Goal: Task Accomplishment & Management: Manage account settings

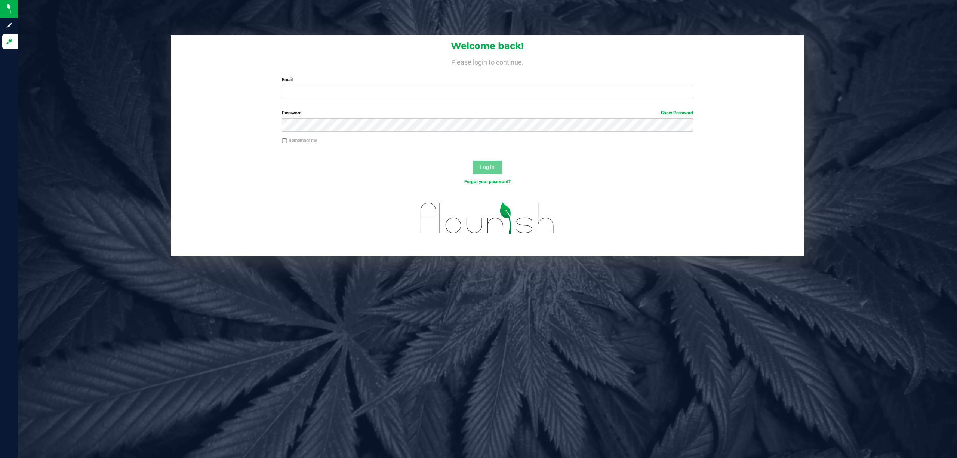
click at [414, 105] on form "Welcome back! Please login to continue. Email Required Please format your email…" at bounding box center [487, 146] width 622 height 222
click at [421, 90] on input "Email" at bounding box center [487, 91] width 411 height 13
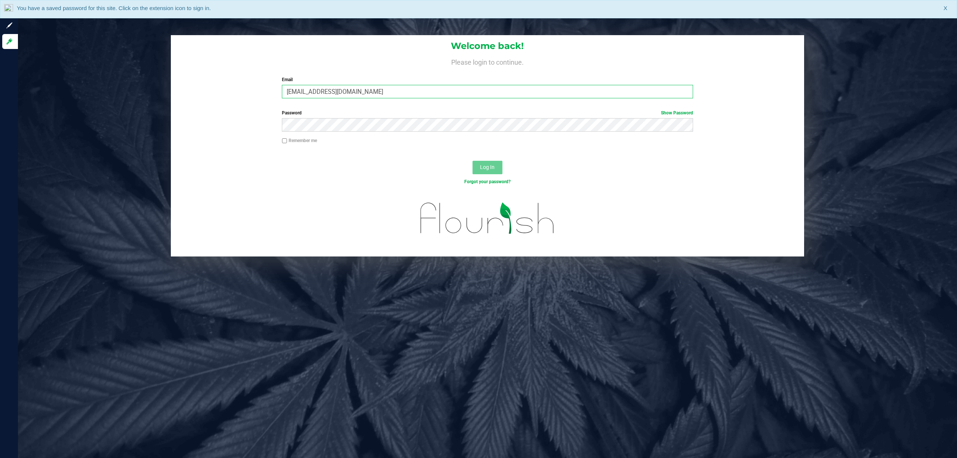
type input "[EMAIL_ADDRESS][DOMAIN_NAME]"
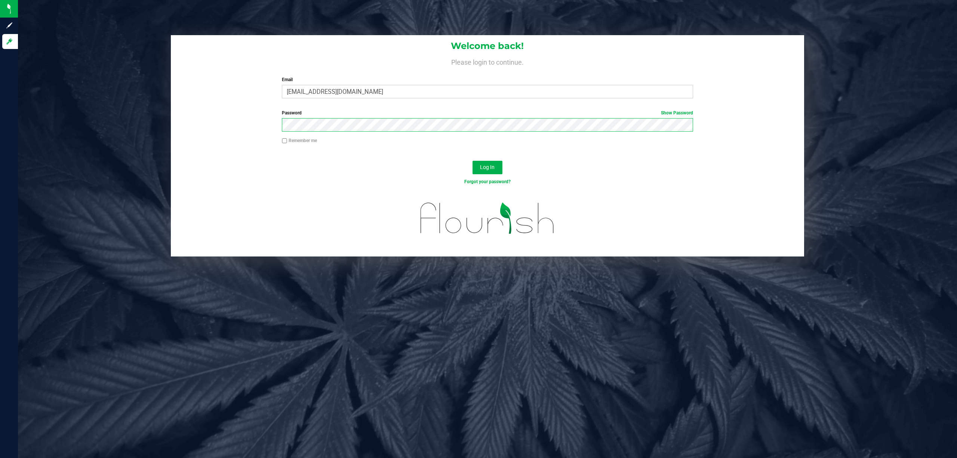
click at [472, 161] on button "Log In" at bounding box center [487, 167] width 30 height 13
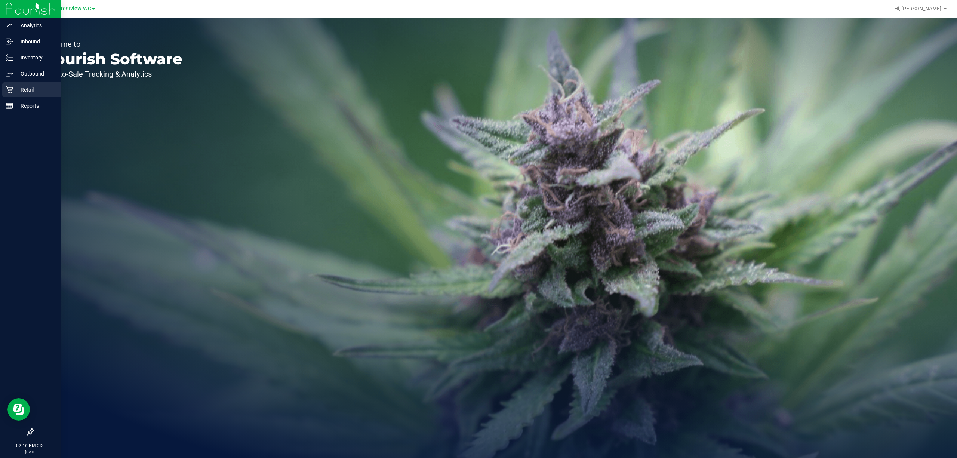
click at [2, 97] on link "Retail" at bounding box center [30, 90] width 61 height 16
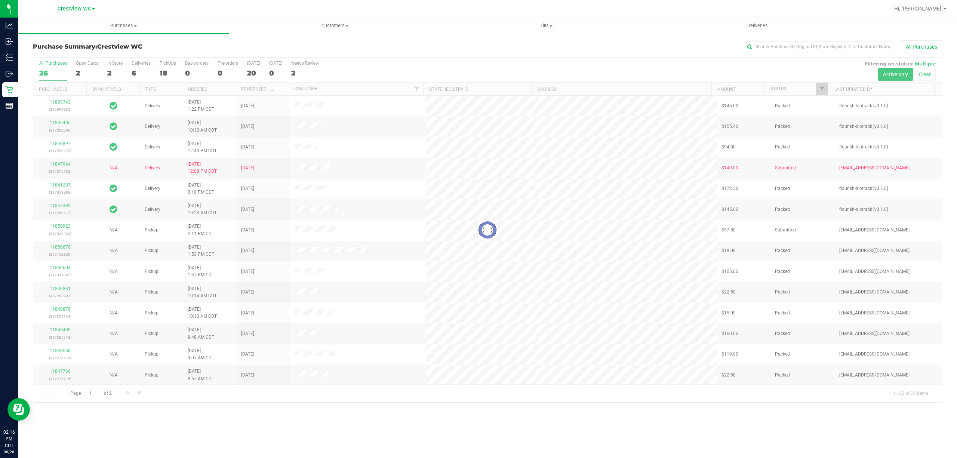
click at [167, 72] on div at bounding box center [487, 230] width 908 height 345
click at [167, 72] on div "18" at bounding box center [168, 73] width 16 height 9
click at [0, 0] on input "PickUps 18" at bounding box center [0, 0] width 0 height 0
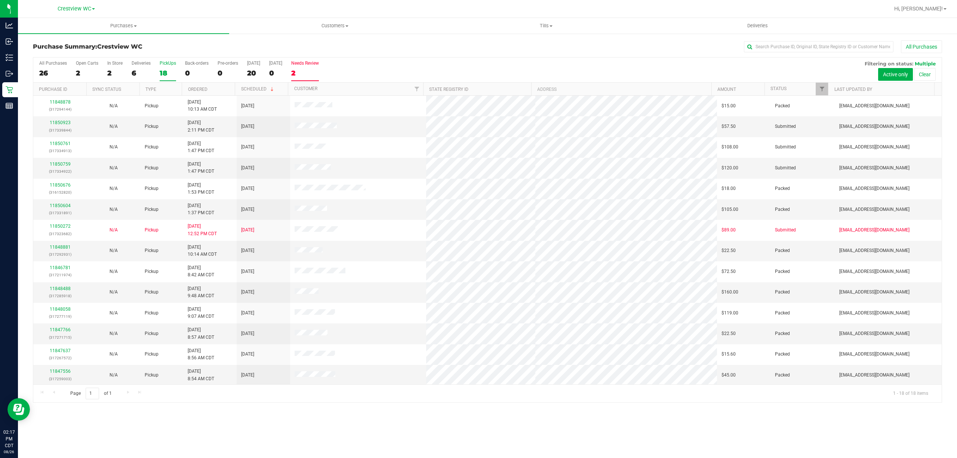
click at [305, 73] on div "2" at bounding box center [305, 73] width 28 height 9
click at [0, 0] on input "Needs Review 2" at bounding box center [0, 0] width 0 height 0
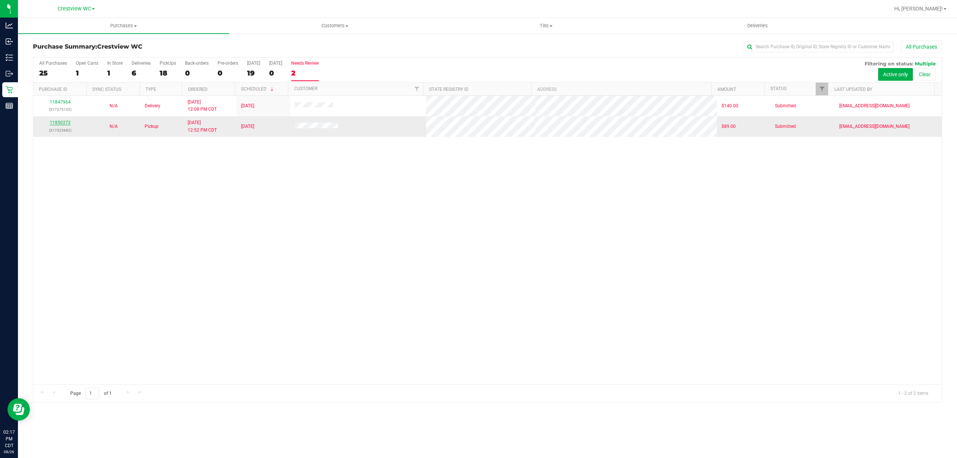
click at [51, 120] on link "11850272" at bounding box center [60, 122] width 21 height 5
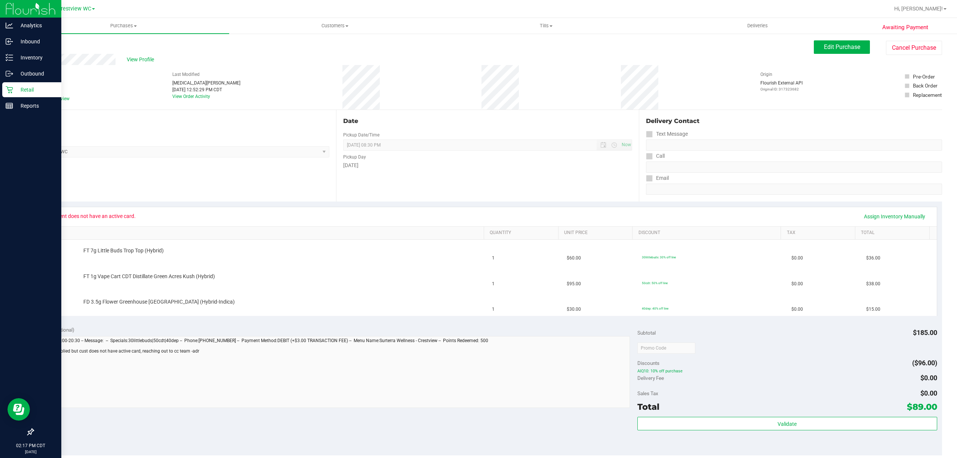
click at [14, 93] on p "Retail" at bounding box center [35, 89] width 45 height 9
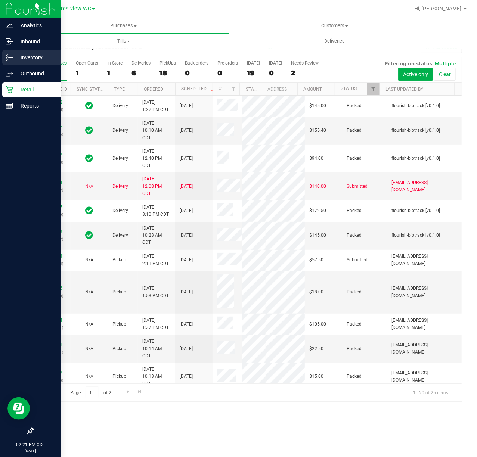
click at [11, 59] on icon at bounding box center [9, 57] width 7 height 7
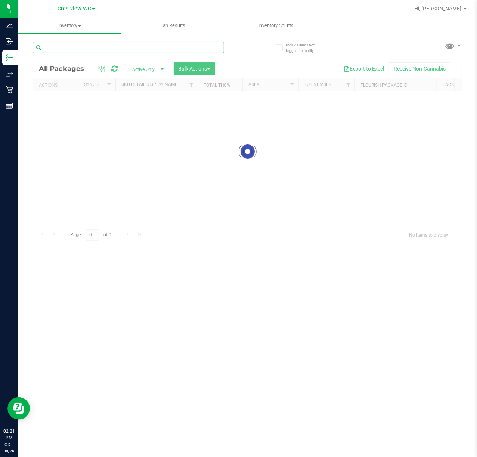
click at [87, 45] on input "text" at bounding box center [128, 47] width 191 height 11
paste input "W-JUN25FFP01-0701"
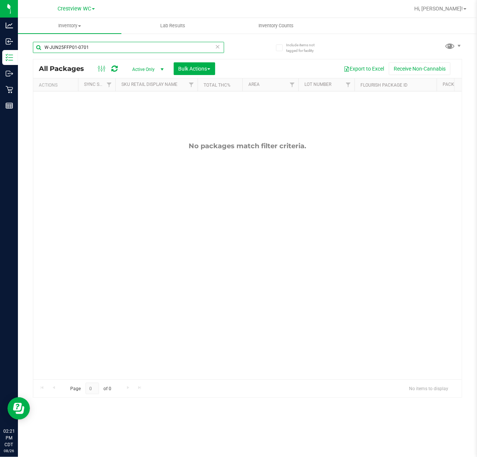
type input "W-JUN25FFP01-0701"
click at [153, 72] on span "Active Only" at bounding box center [146, 69] width 41 height 10
click at [148, 118] on li "All" at bounding box center [146, 115] width 40 height 11
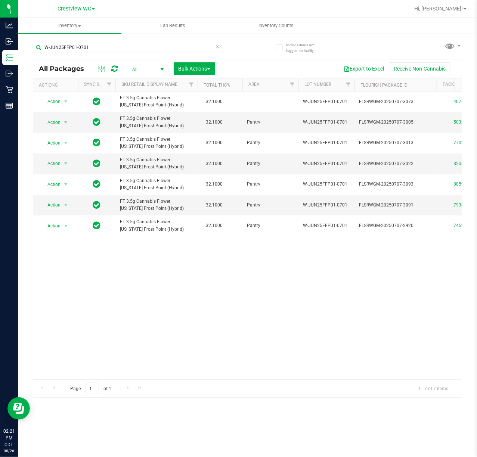
drag, startPoint x: 132, startPoint y: 371, endPoint x: 152, endPoint y: 367, distance: 19.9
click at [152, 367] on div "Action Action Adjust qty Edit attributes Global inventory Locate package Packag…" at bounding box center [247, 236] width 429 height 288
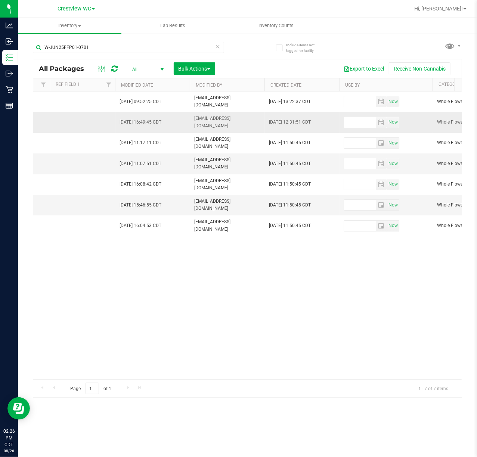
drag, startPoint x: 114, startPoint y: 120, endPoint x: 175, endPoint y: 121, distance: 61.7
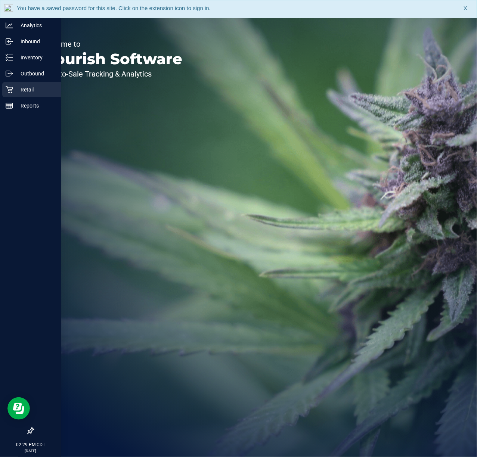
click at [12, 84] on div "Retail" at bounding box center [31, 89] width 59 height 15
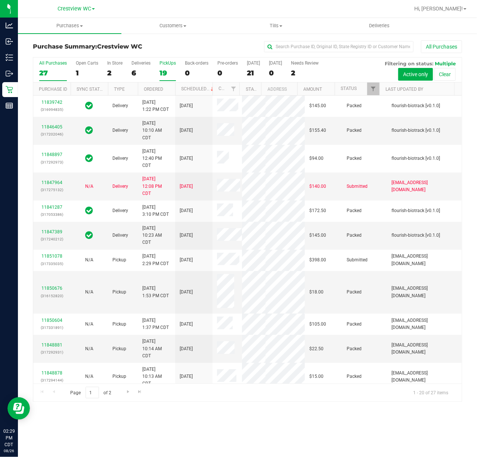
click at [166, 70] on div "19" at bounding box center [168, 73] width 16 height 9
click at [0, 0] on input "PickUps 19" at bounding box center [0, 0] width 0 height 0
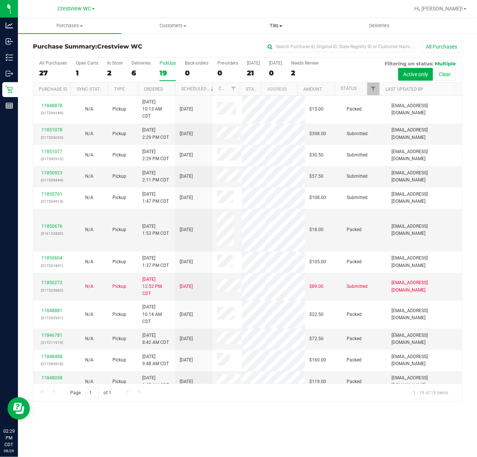
click at [272, 24] on span "Tills" at bounding box center [276, 25] width 103 height 7
click at [274, 48] on li "Manage tills" at bounding box center [277, 45] width 104 height 9
